Goal: Find contact information: Find contact information

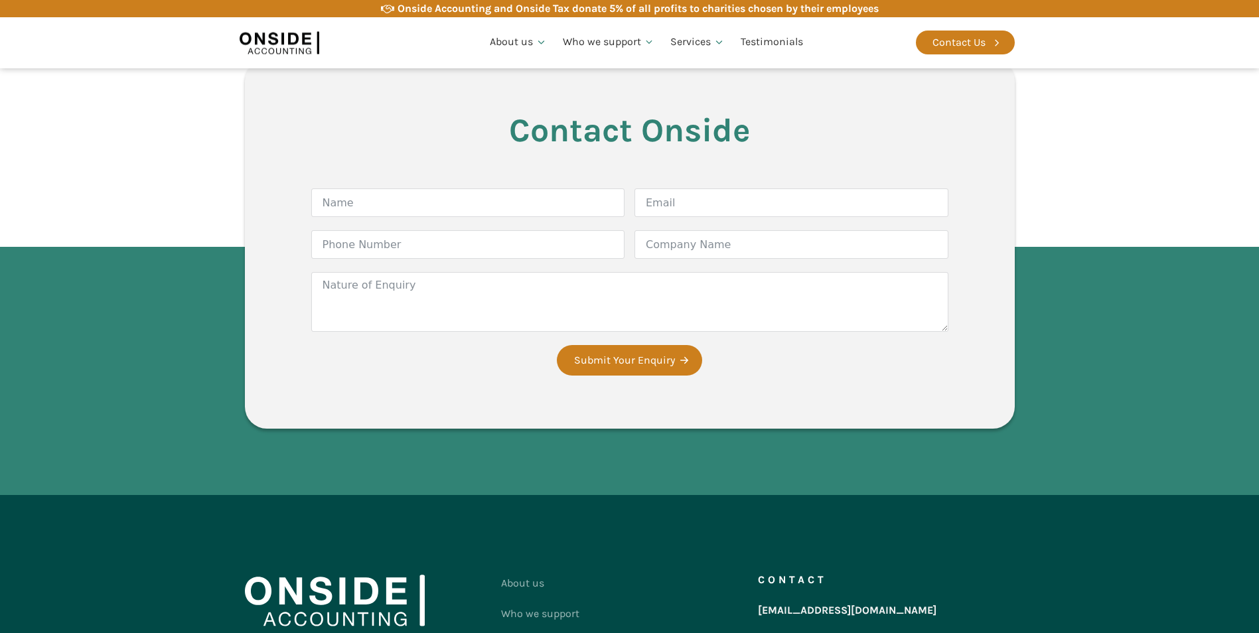
scroll to position [3364, 0]
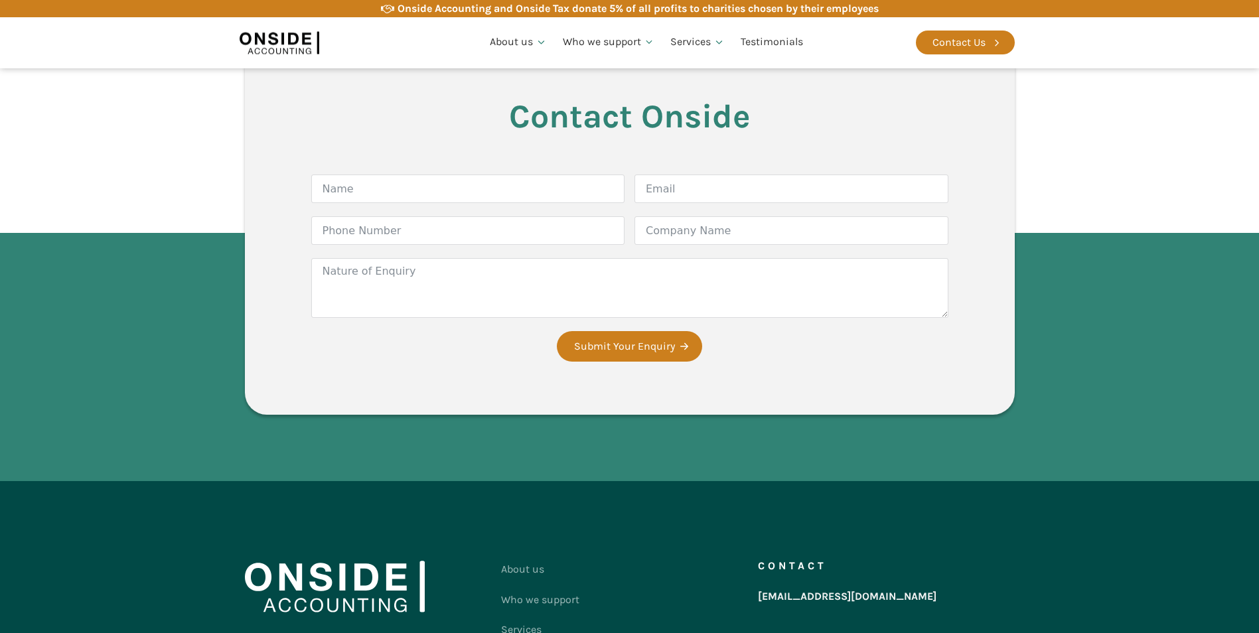
drag, startPoint x: 1087, startPoint y: 515, endPoint x: 1058, endPoint y: 388, distance: 130.0
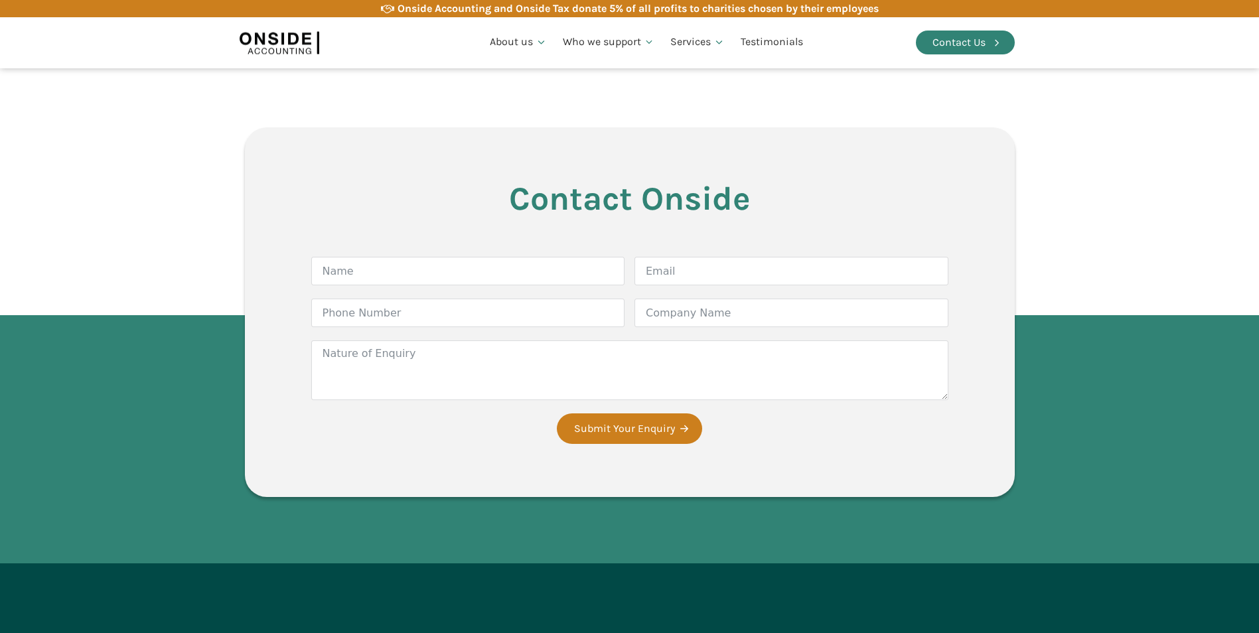
click at [979, 36] on div "Contact Us" at bounding box center [958, 42] width 53 height 17
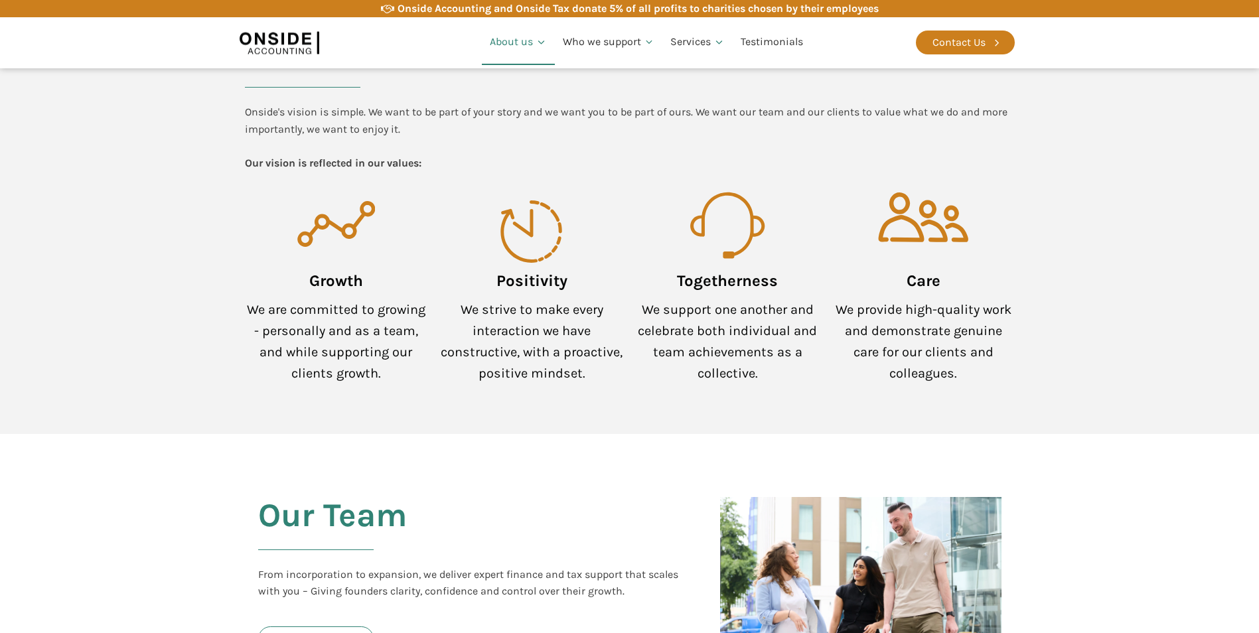
scroll to position [1006, 0]
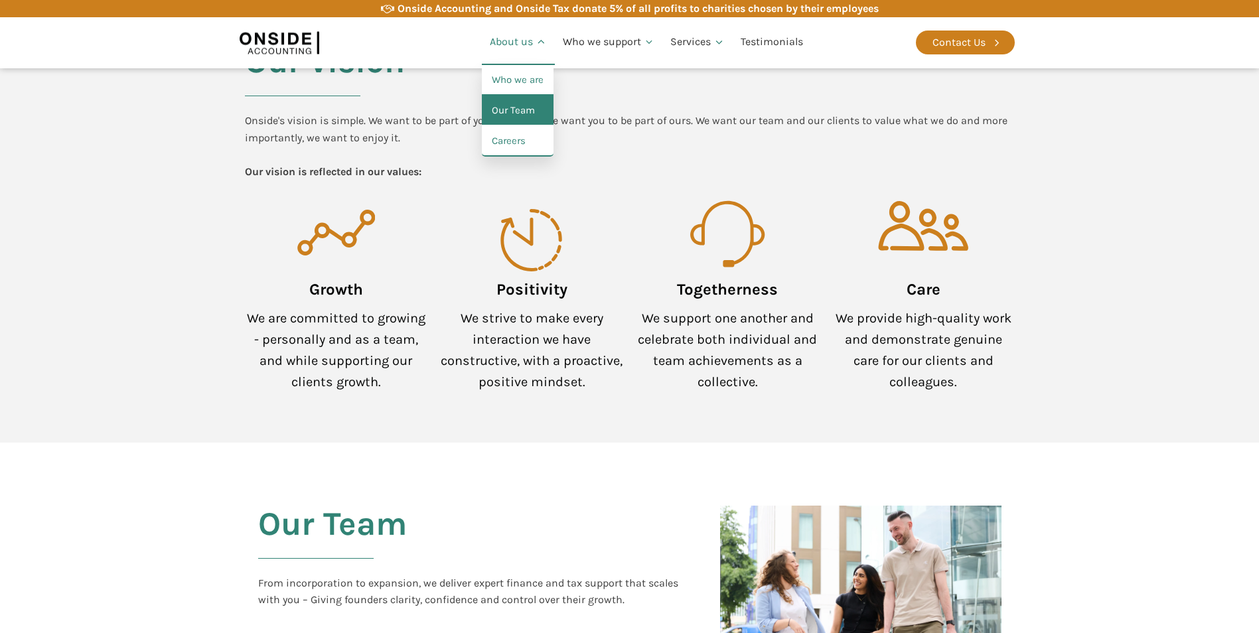
click at [515, 111] on link "Our Team" at bounding box center [518, 111] width 72 height 31
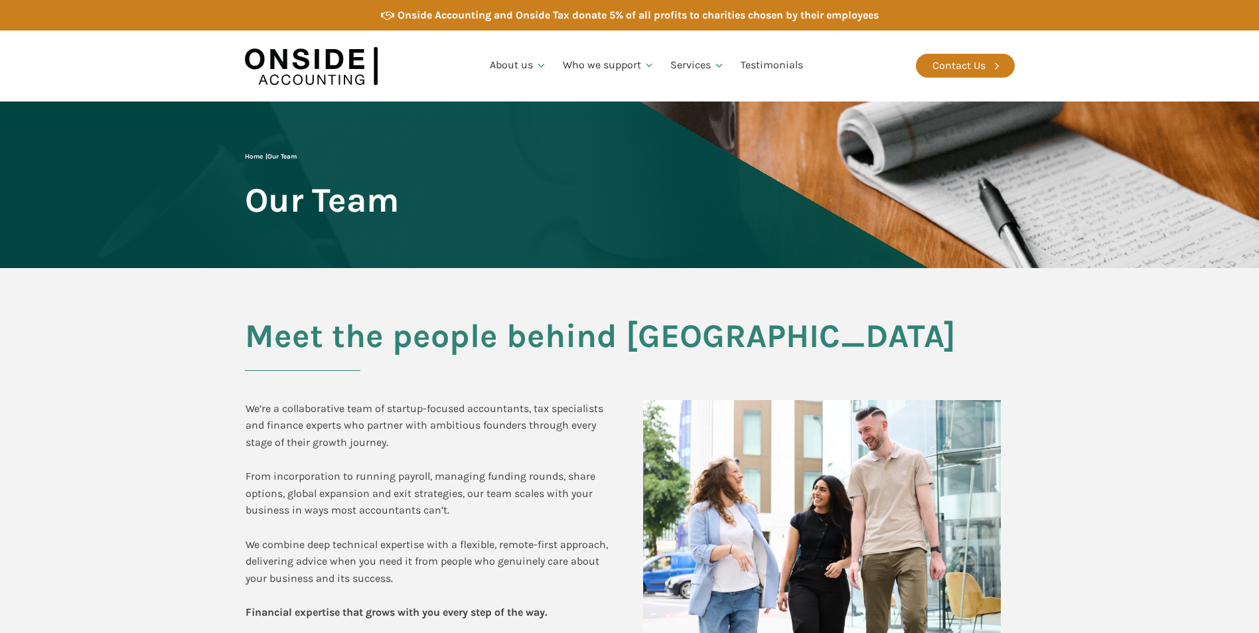
drag, startPoint x: 1026, startPoint y: 533, endPoint x: 1073, endPoint y: 339, distance: 199.9
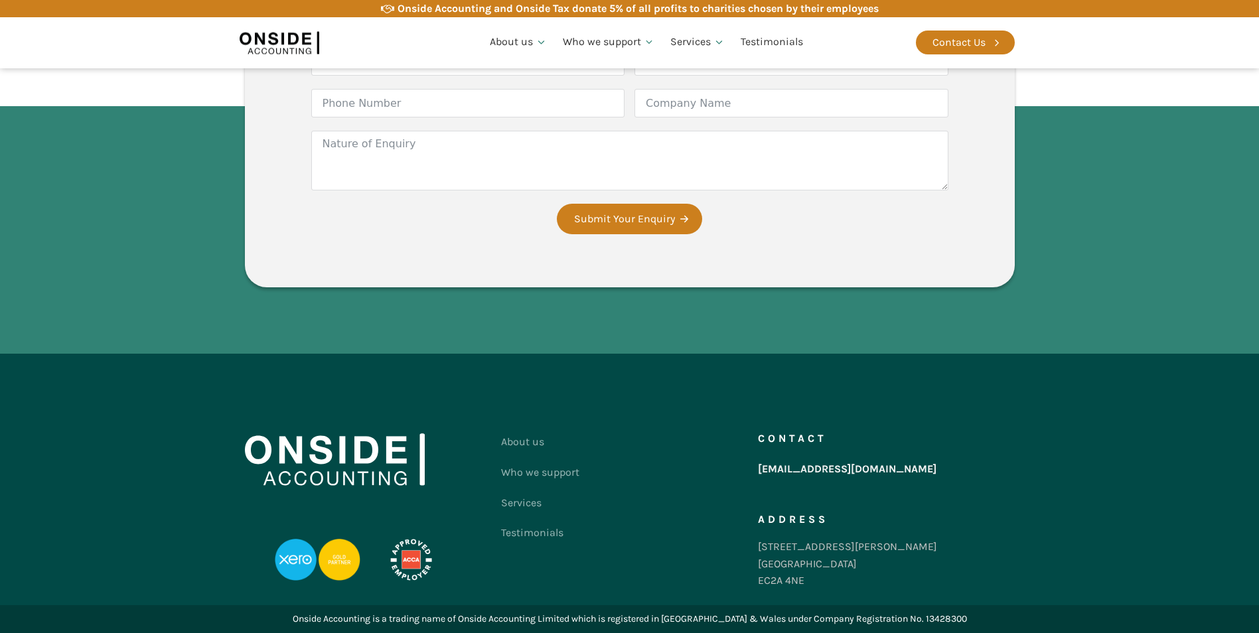
drag, startPoint x: 1112, startPoint y: 348, endPoint x: 1095, endPoint y: 520, distance: 172.7
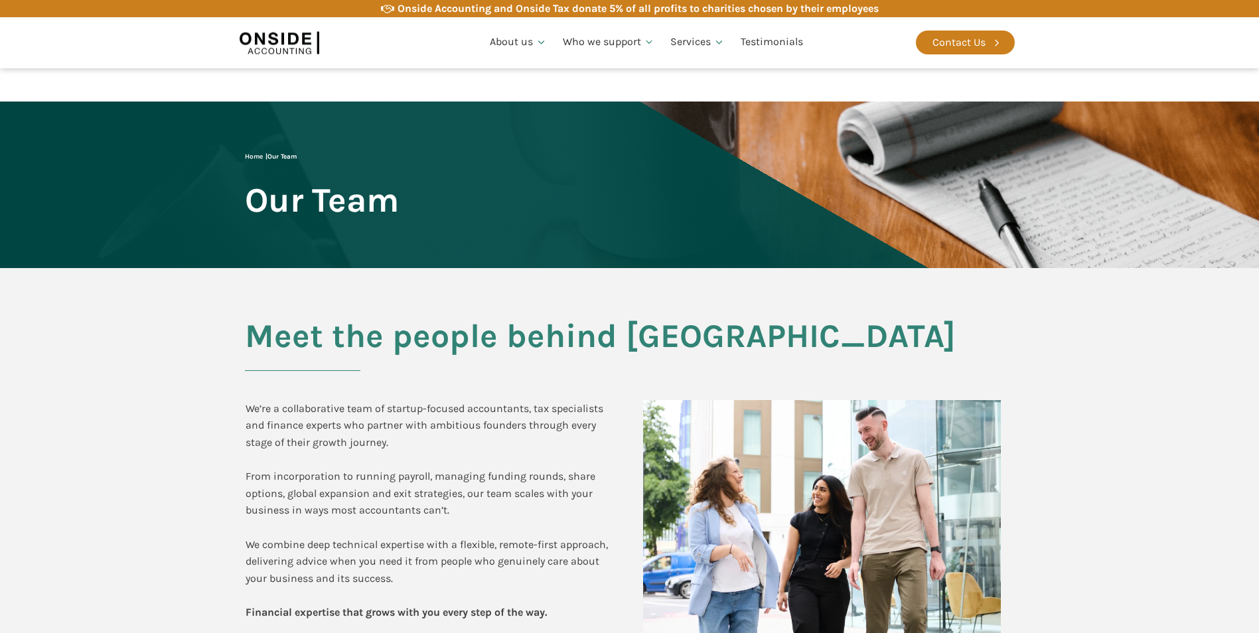
drag, startPoint x: 1088, startPoint y: 438, endPoint x: 1107, endPoint y: 236, distance: 203.2
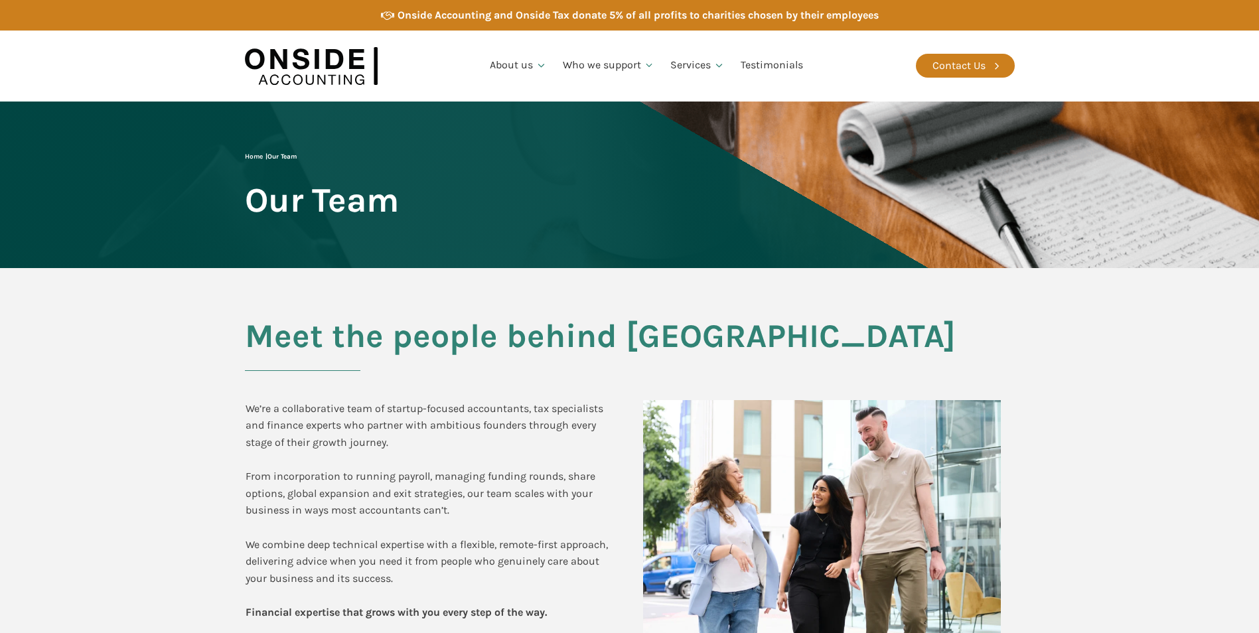
click at [1127, 326] on section "Meet the people behind Onside We’re a collaborative team of startup-focused acc…" at bounding box center [629, 475] width 1259 height 414
click at [474, 423] on div "We’re a collaborative team of startup-focused accountants, tax specialists and …" at bounding box center [430, 510] width 371 height 221
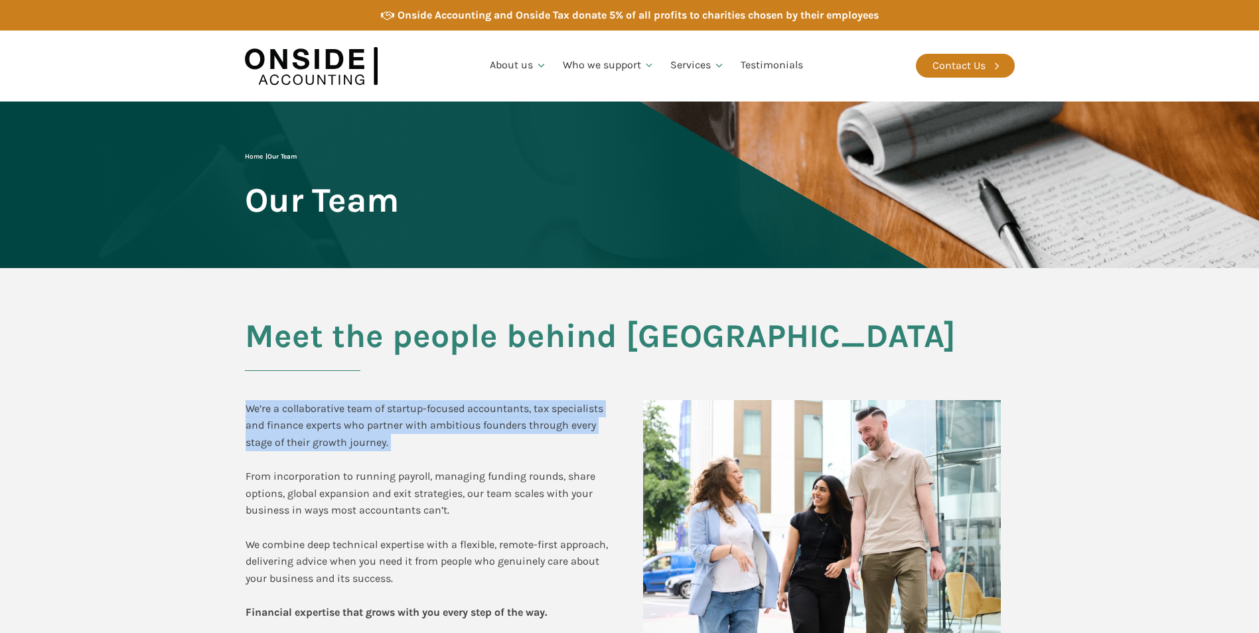
click at [474, 423] on div "We’re a collaborative team of startup-focused accountants, tax specialists and …" at bounding box center [430, 510] width 371 height 221
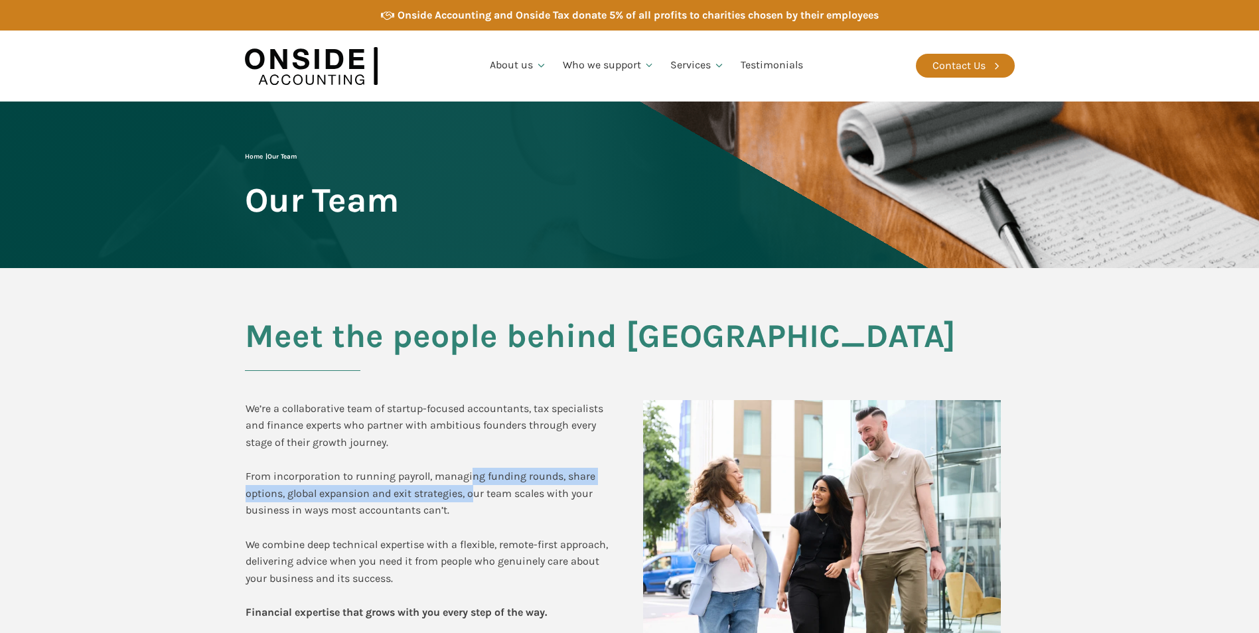
drag, startPoint x: 474, startPoint y: 423, endPoint x: 470, endPoint y: 486, distance: 63.2
click at [470, 486] on div "We’re a collaborative team of startup-focused accountants, tax specialists and …" at bounding box center [430, 510] width 371 height 221
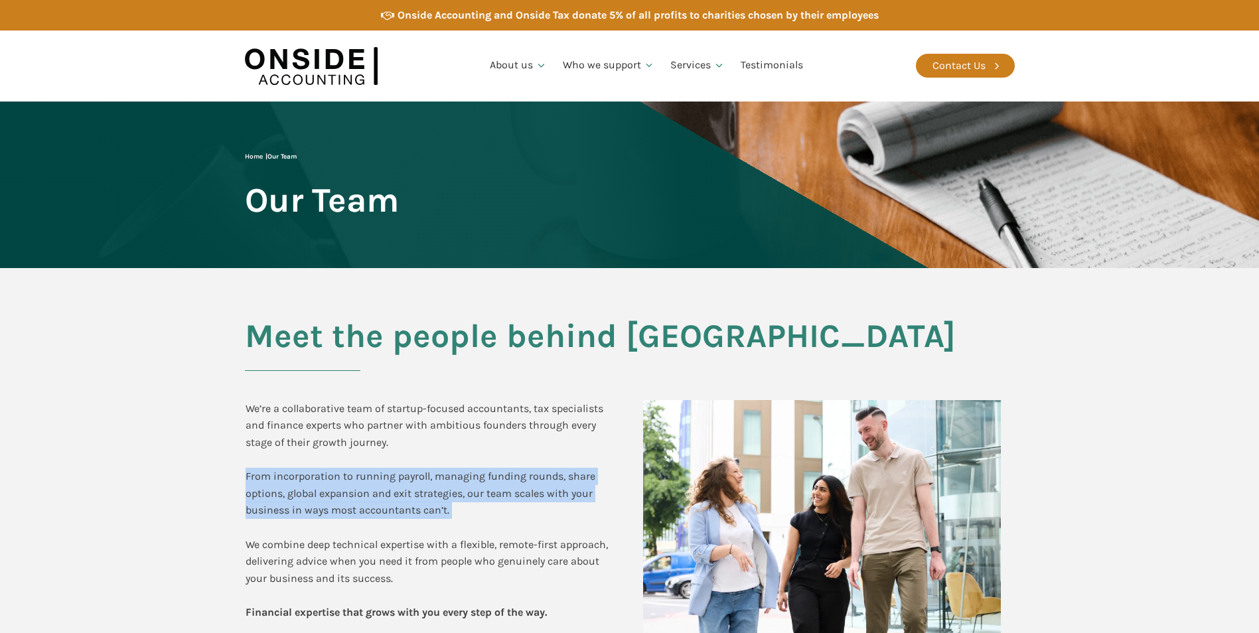
click at [470, 486] on div "We’re a collaborative team of startup-focused accountants, tax specialists and …" at bounding box center [430, 510] width 371 height 221
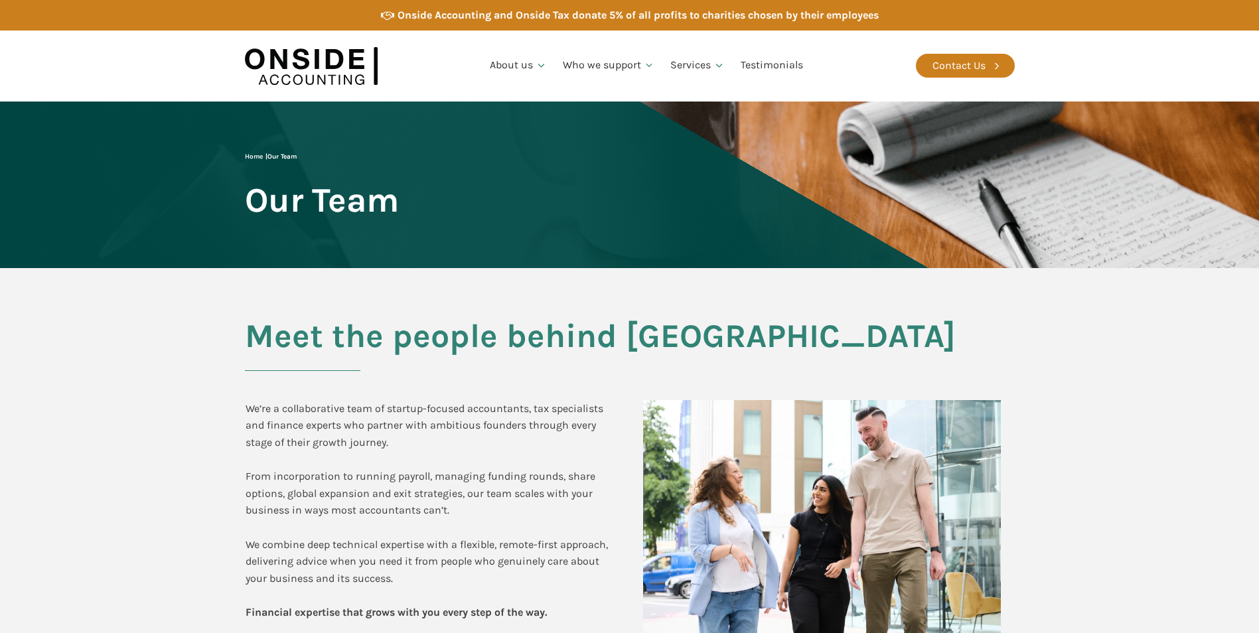
click at [399, 346] on h2 "Meet the people behind Onside" at bounding box center [630, 344] width 770 height 53
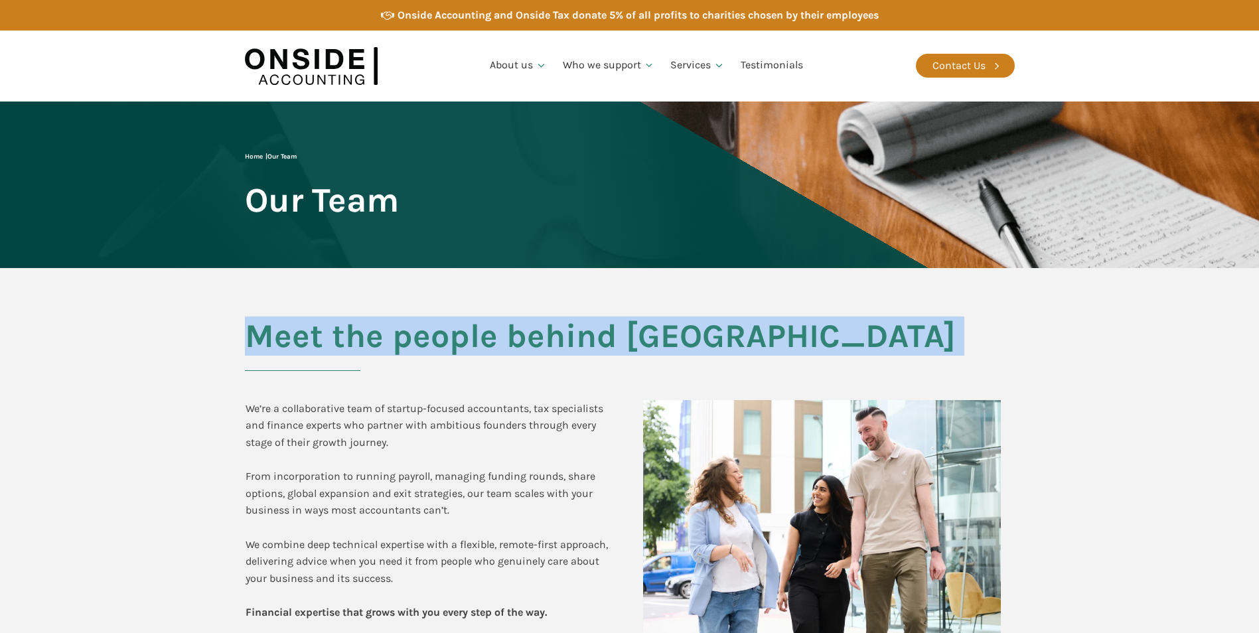
click at [399, 346] on h2 "Meet the people behind Onside" at bounding box center [630, 344] width 770 height 53
drag, startPoint x: 399, startPoint y: 346, endPoint x: 333, endPoint y: 348, distance: 66.4
click at [332, 346] on h2 "Meet the people behind Onside" at bounding box center [630, 344] width 770 height 53
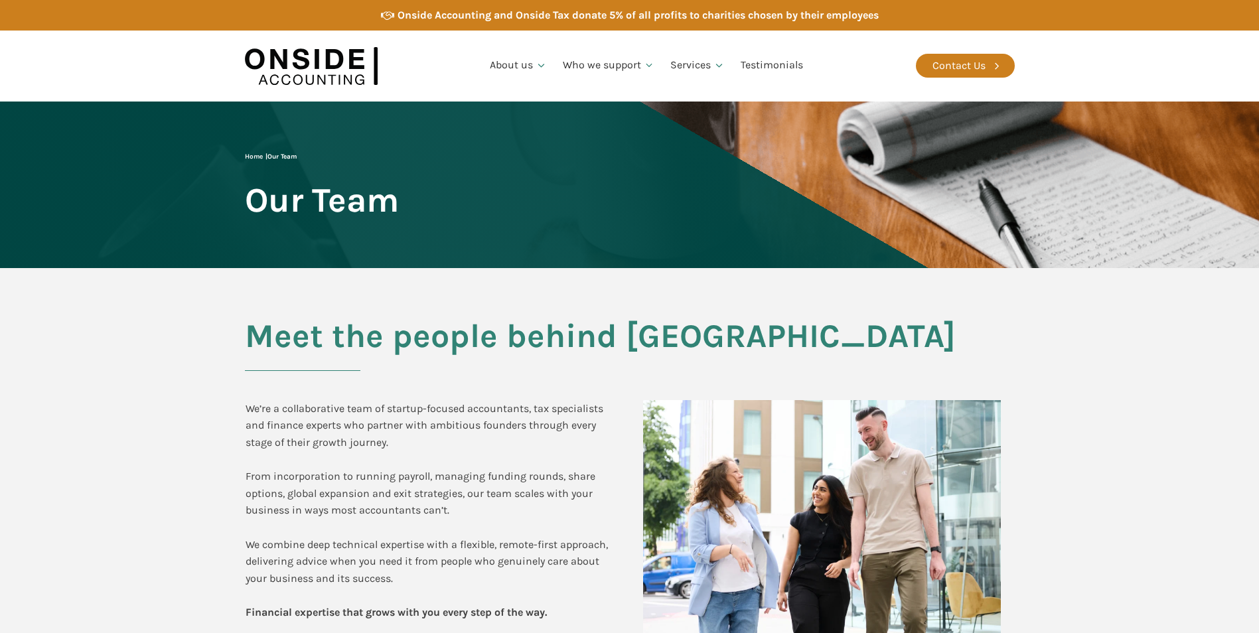
click at [334, 356] on h2 "Meet the people behind Onside" at bounding box center [630, 344] width 770 height 53
click at [324, 413] on div "We’re a collaborative team of startup-focused accountants, tax specialists and …" at bounding box center [430, 510] width 371 height 221
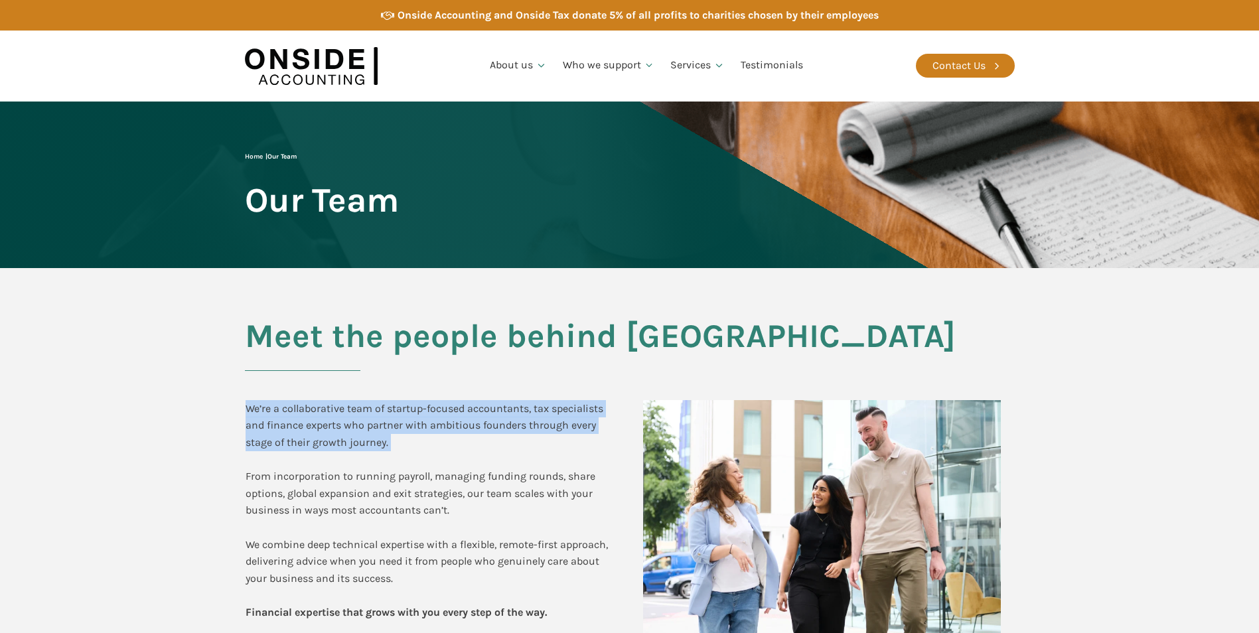
click at [324, 413] on div "We’re a collaborative team of startup-focused accountants, tax specialists and …" at bounding box center [430, 510] width 371 height 221
drag, startPoint x: 324, startPoint y: 413, endPoint x: 326, endPoint y: 420, distance: 7.6
click at [326, 420] on div "We’re a collaborative team of startup-focused accountants, tax specialists and …" at bounding box center [430, 510] width 371 height 221
click at [387, 446] on div "We’re a collaborative team of startup-focused accountants, tax specialists and …" at bounding box center [430, 510] width 371 height 221
click at [388, 447] on div "We’re a collaborative team of startup-focused accountants, tax specialists and …" at bounding box center [430, 510] width 371 height 221
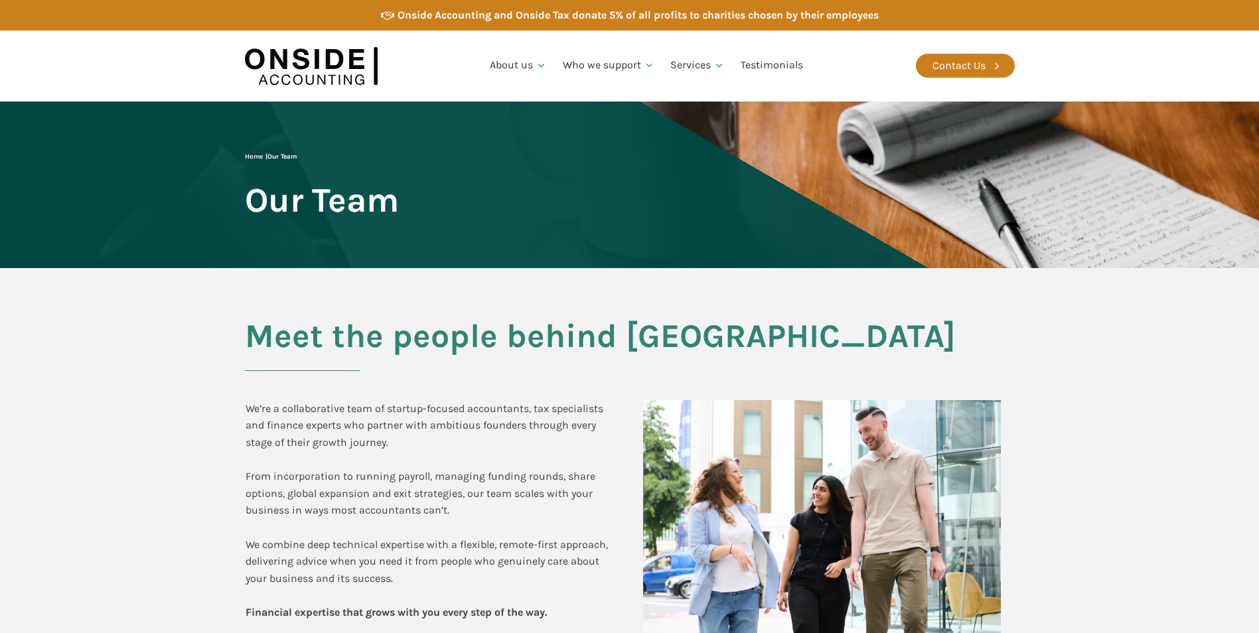
click at [362, 444] on div "We’re a collaborative team of startup-focused accountants, tax specialists and …" at bounding box center [430, 510] width 371 height 221
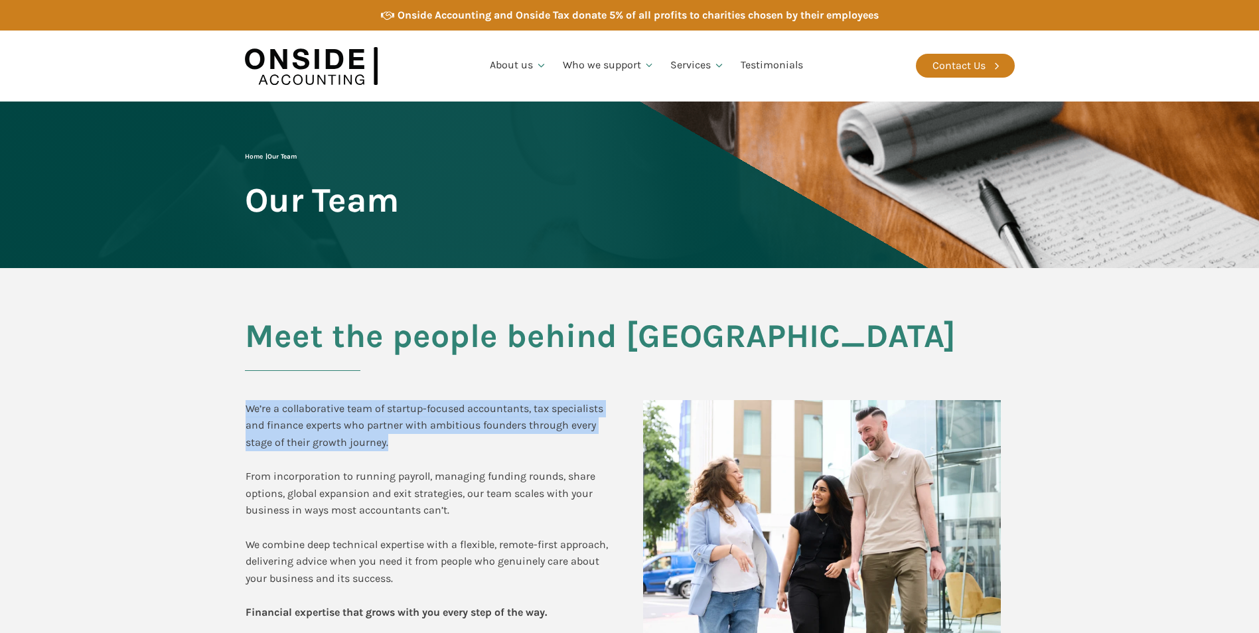
drag, startPoint x: 395, startPoint y: 440, endPoint x: 213, endPoint y: 406, distance: 184.9
click at [213, 406] on section "Meet the people behind Onside We’re a collaborative team of startup-focused acc…" at bounding box center [629, 475] width 1259 height 414
drag, startPoint x: 213, startPoint y: 406, endPoint x: 250, endPoint y: 425, distance: 41.8
click at [217, 407] on section "Meet the people behind Onside We’re a collaborative team of startup-focused acc…" at bounding box center [629, 475] width 1259 height 414
click at [242, 410] on div "Meet the people behind Onside We’re a collaborative team of startup-focused acc…" at bounding box center [630, 475] width 796 height 414
